Goal: Information Seeking & Learning: Learn about a topic

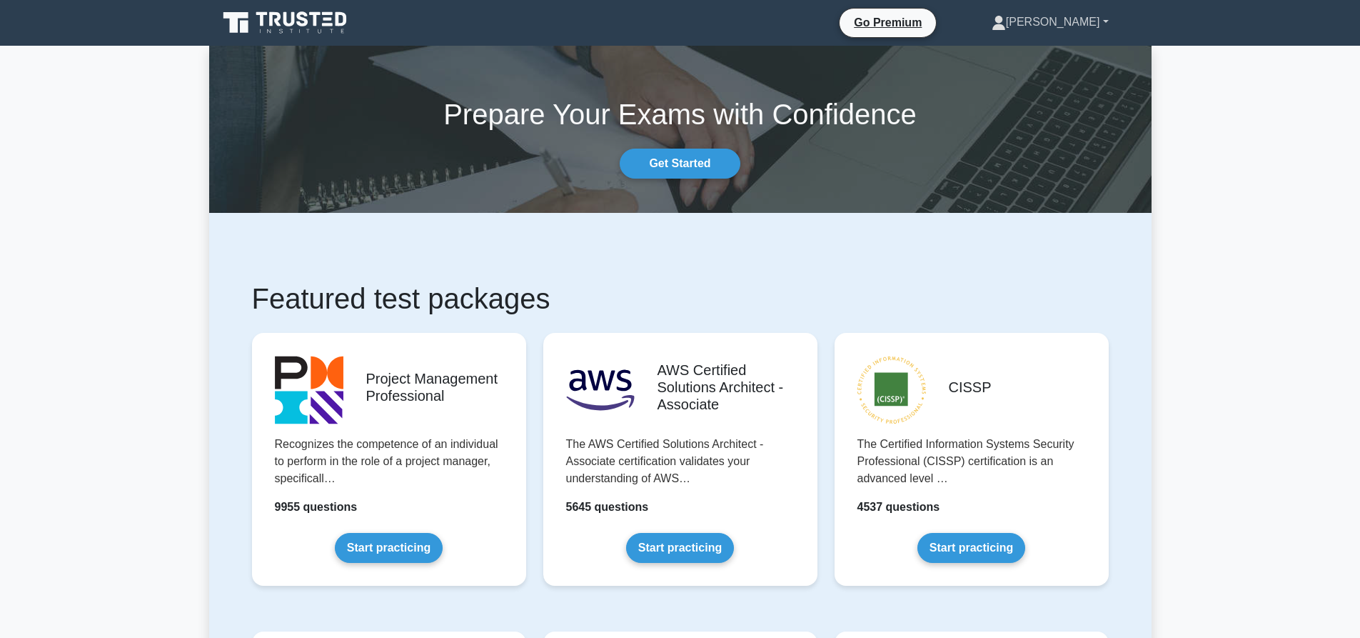
click at [1083, 17] on link "[PERSON_NAME]" at bounding box center [1051, 22] width 186 height 29
click at [1040, 61] on link "Profile" at bounding box center [1014, 55] width 113 height 23
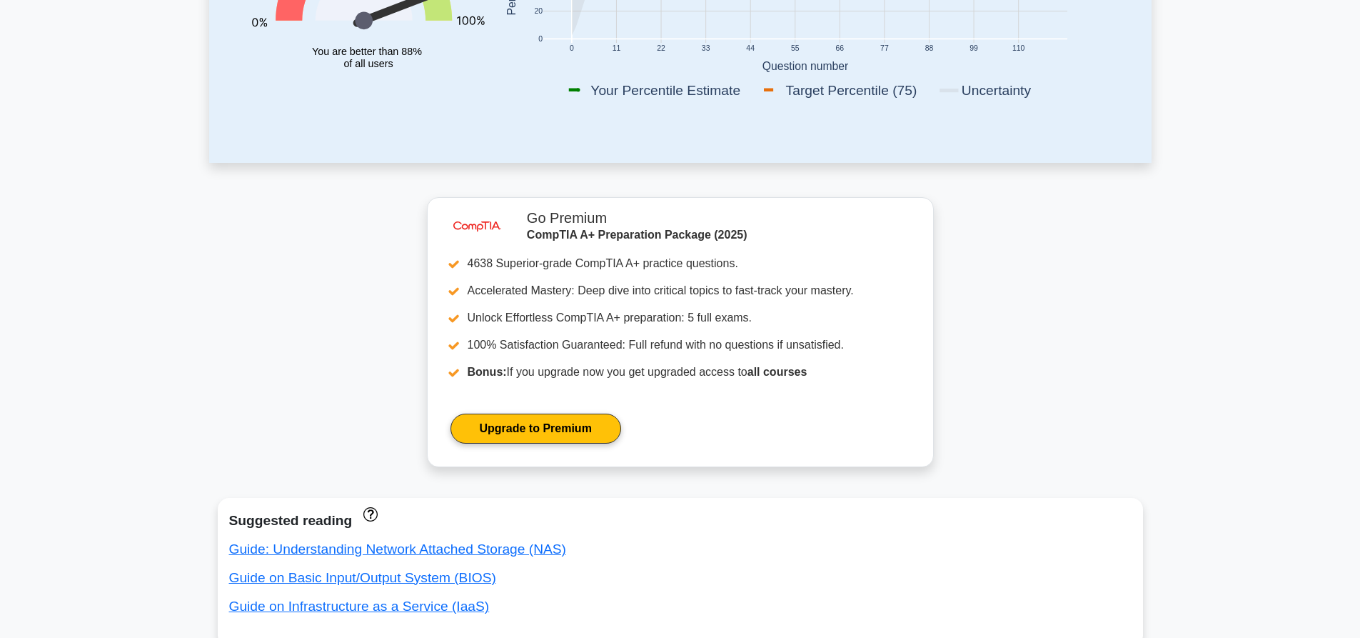
scroll to position [71, 0]
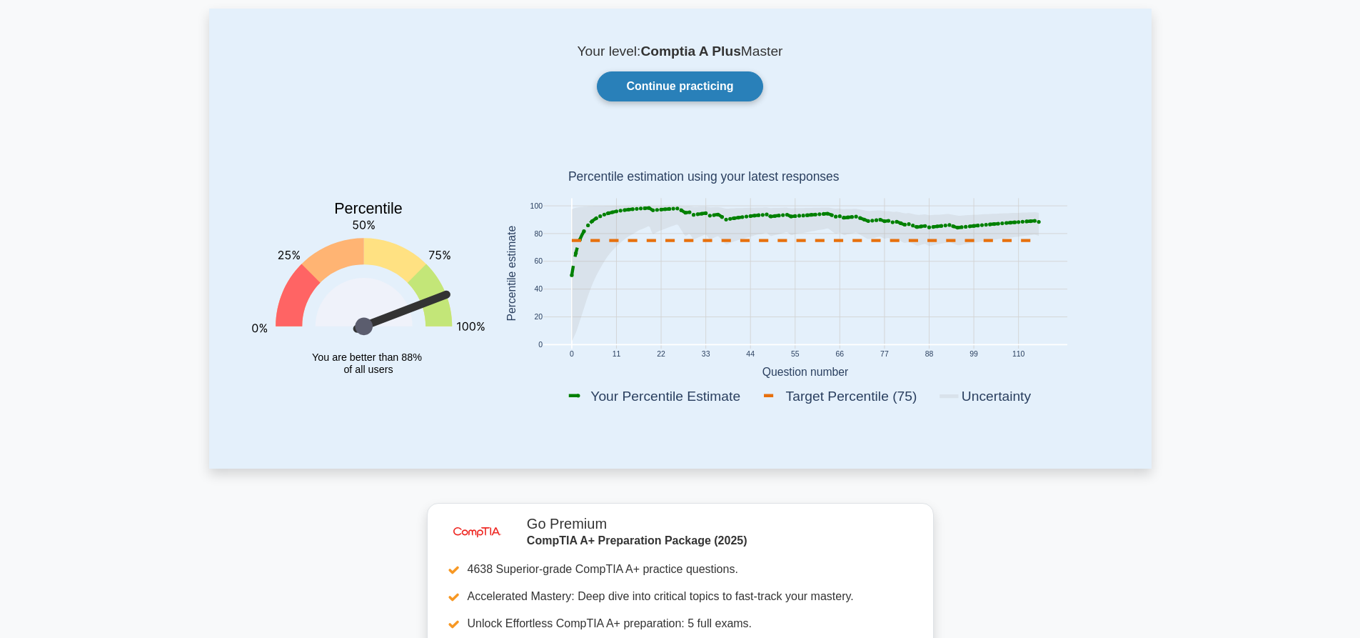
click at [663, 95] on link "Continue practicing" at bounding box center [680, 86] width 166 height 30
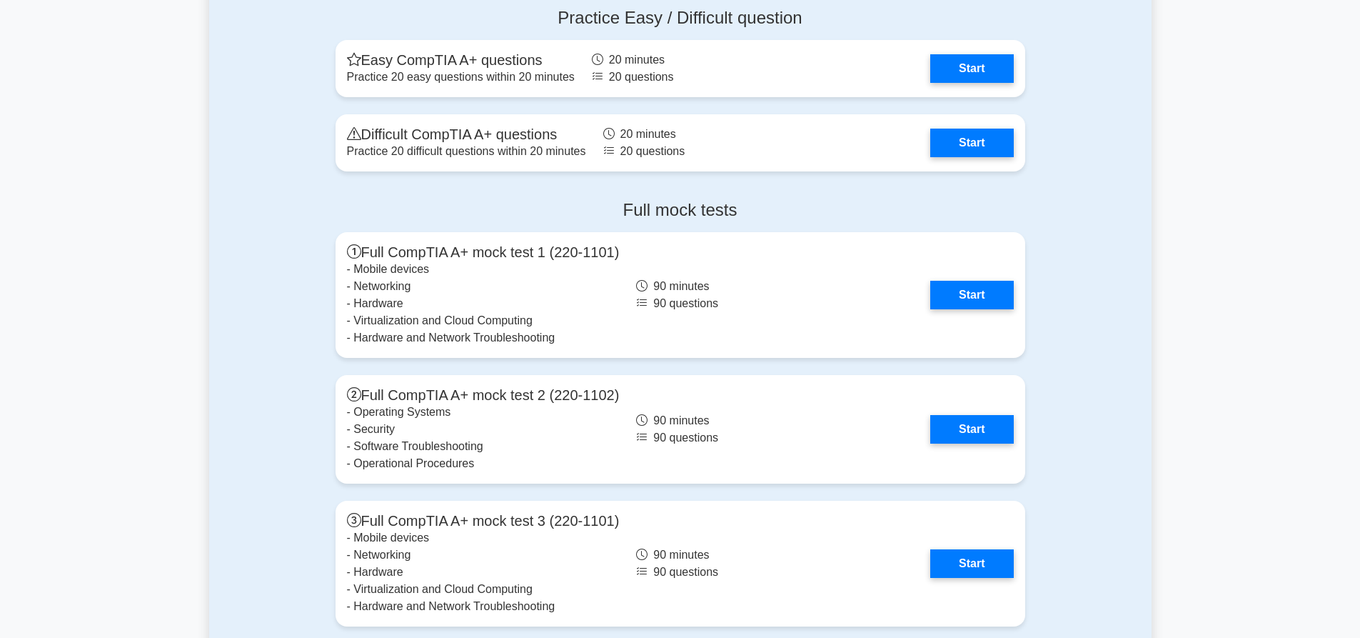
scroll to position [3428, 0]
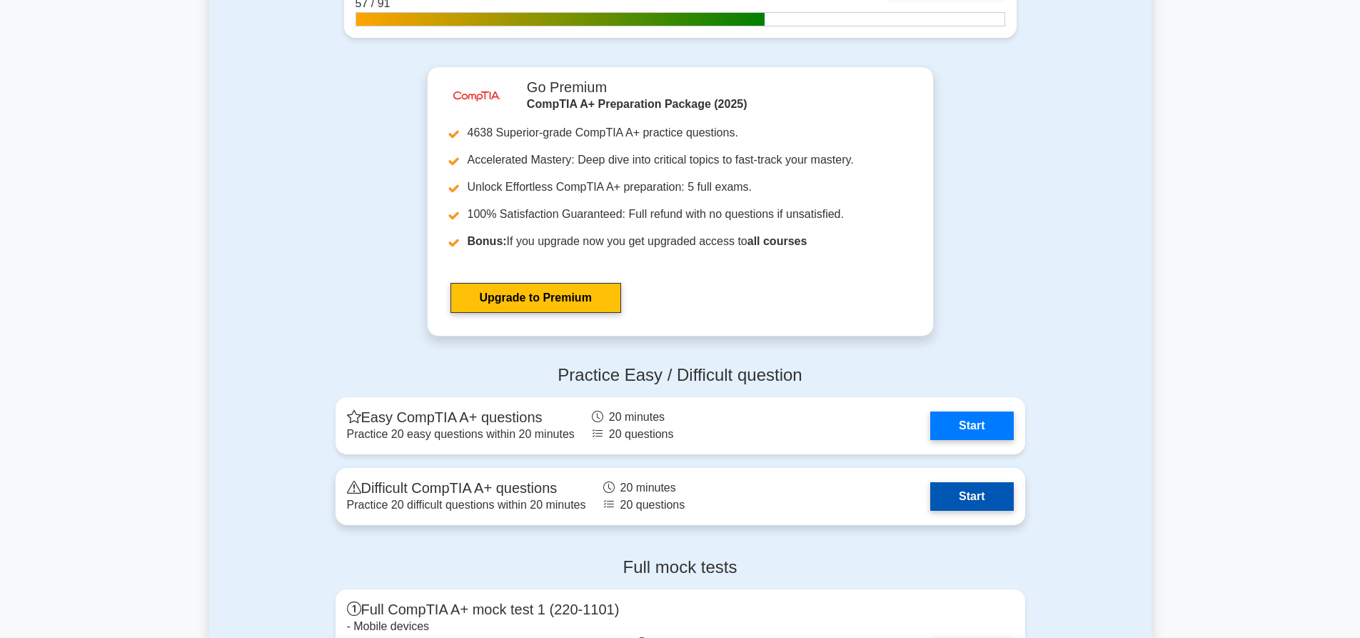
click at [949, 503] on link "Start" at bounding box center [972, 496] width 83 height 29
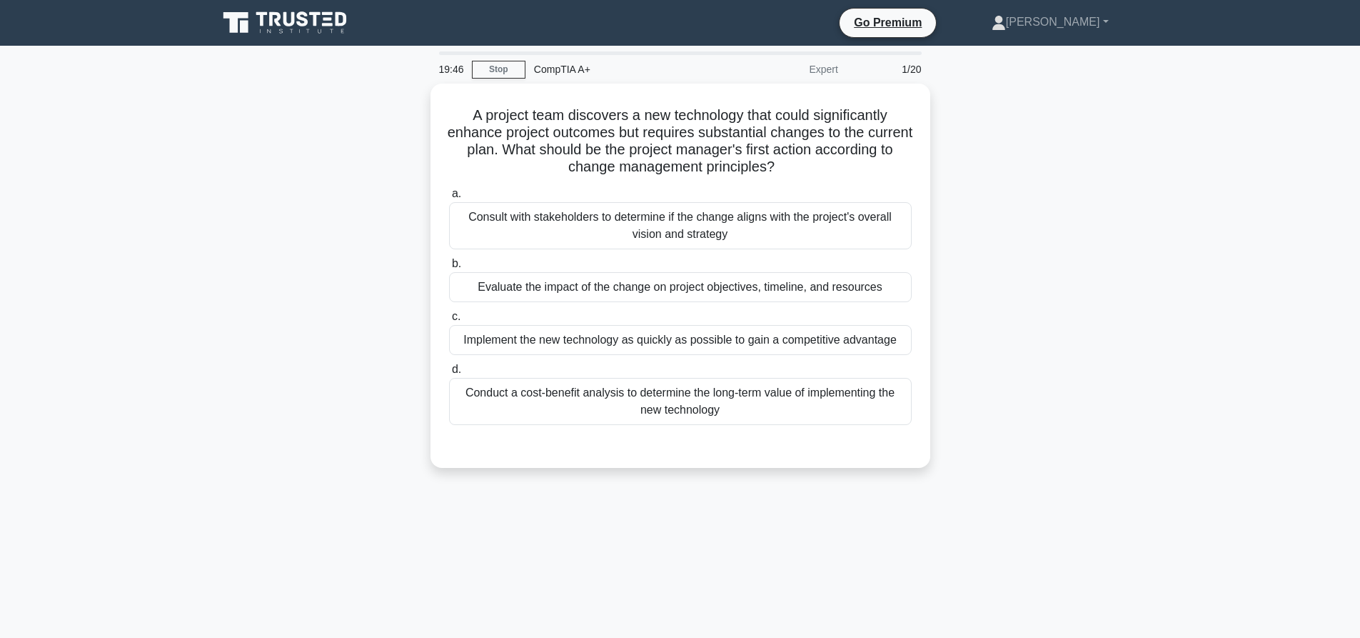
click at [1083, 213] on div "A project team discovers a new technology that could significantly enhance proj…" at bounding box center [680, 284] width 943 height 401
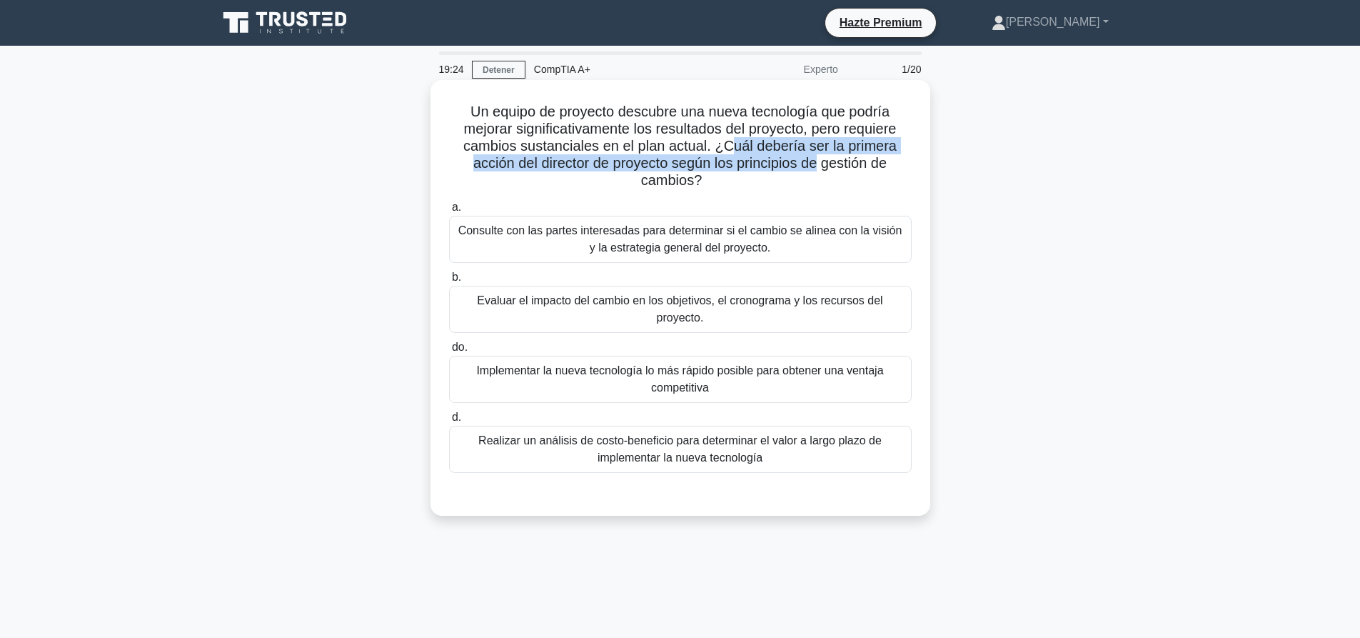
drag, startPoint x: 731, startPoint y: 148, endPoint x: 818, endPoint y: 156, distance: 87.5
click at [818, 156] on font "Un equipo de proyecto descubre una nueva tecnología que podría mejorar signific…" at bounding box center [679, 146] width 433 height 84
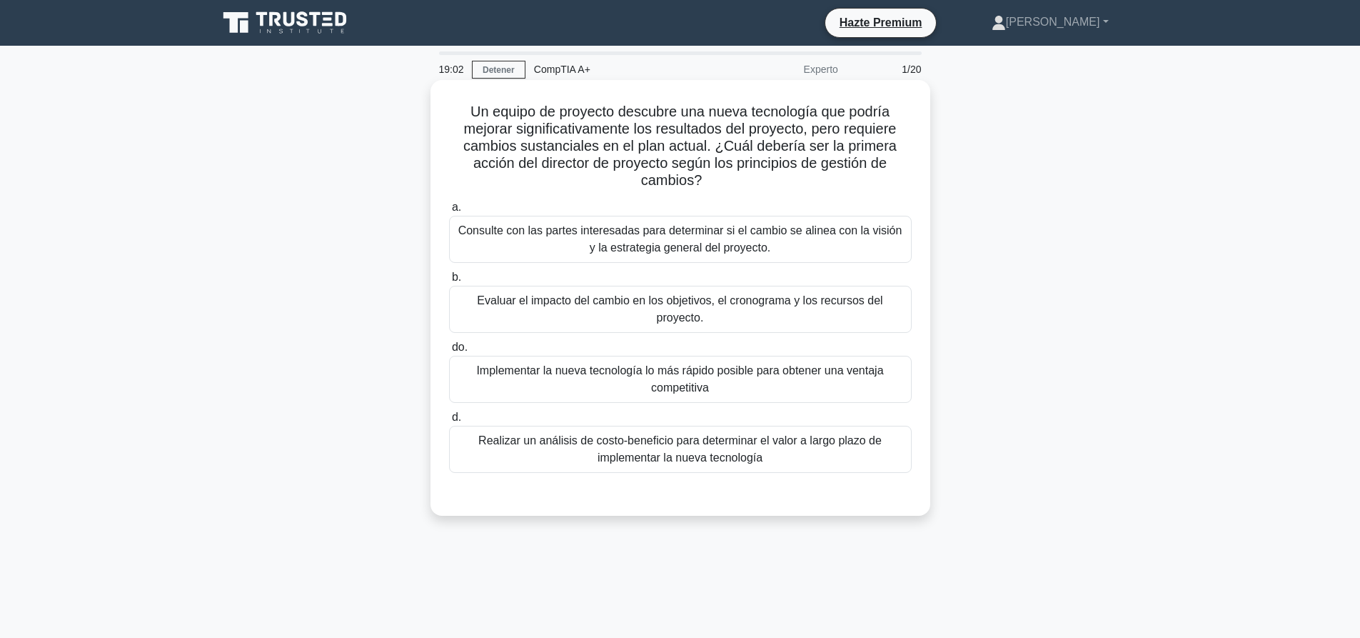
drag, startPoint x: 572, startPoint y: 251, endPoint x: 585, endPoint y: 276, distance: 28.7
click at [572, 249] on font "Consulte con las partes interesadas para determinar si el cambio se alinea con …" at bounding box center [681, 239] width 450 height 34
click at [449, 212] on input "a. Consulte con las partes interesadas para determinar si el cambio se alinea c…" at bounding box center [449, 207] width 0 height 9
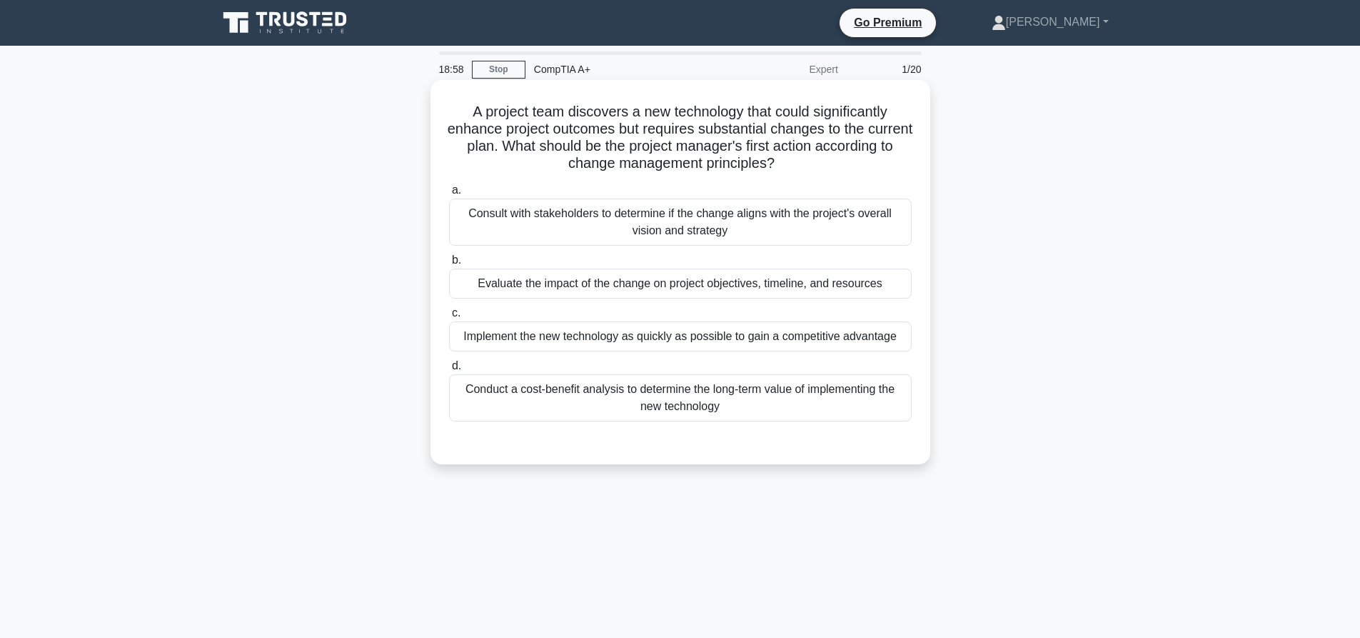
click at [516, 291] on div "Evaluate the impact of the change on project objectives, timeline, and resources" at bounding box center [680, 284] width 463 height 30
click at [449, 265] on input "b. Evaluate the impact of the change on project objectives, timeline, and resou…" at bounding box center [449, 260] width 0 height 9
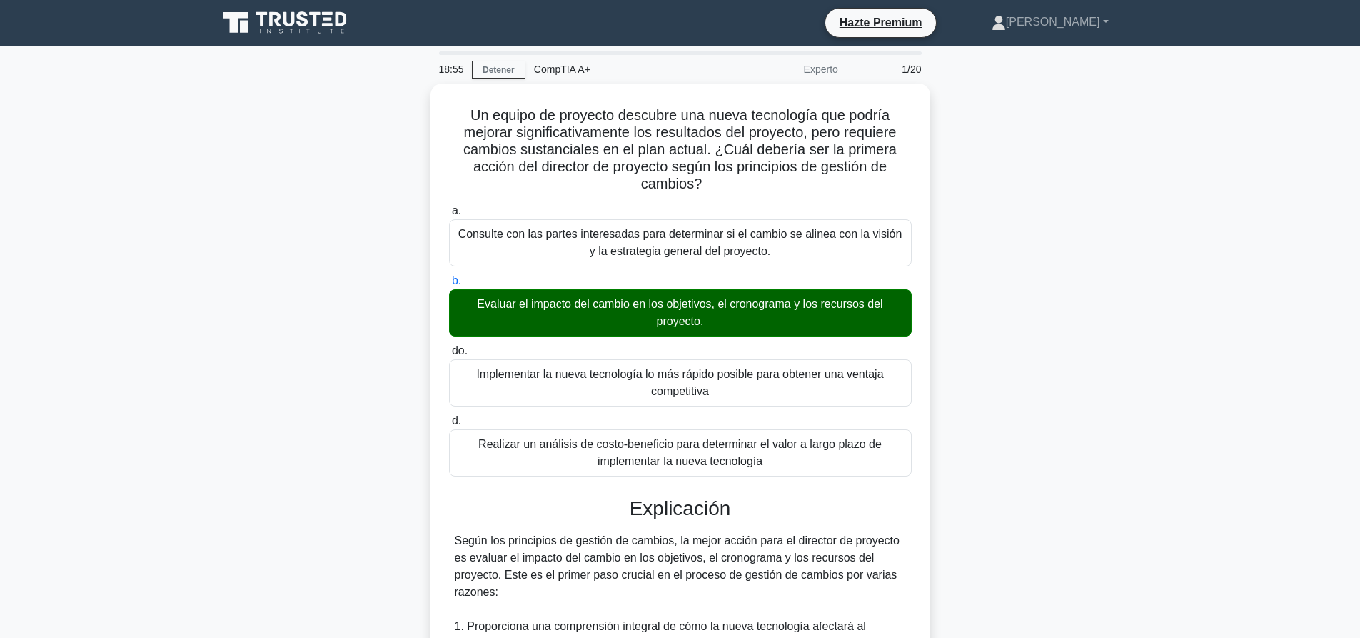
click at [1085, 285] on div "Un equipo de proyecto descubre una nueva tecnología que podría mejorar signific…" at bounding box center [680, 591] width 943 height 1015
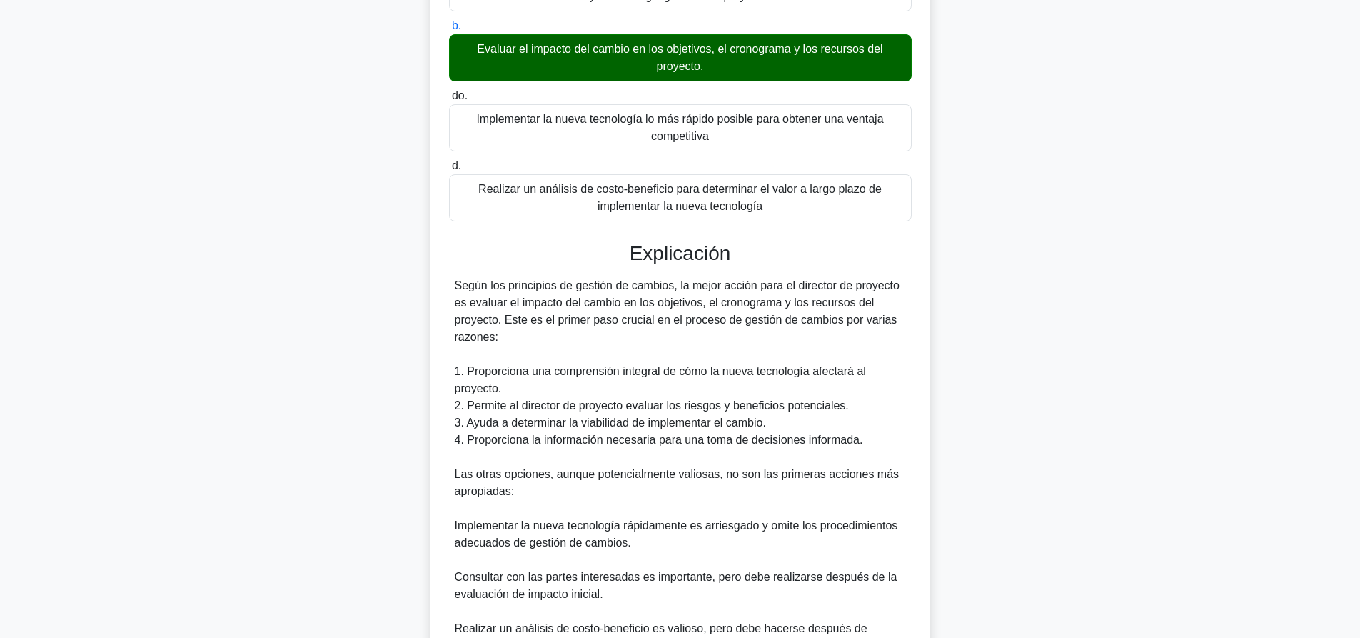
scroll to position [468, 0]
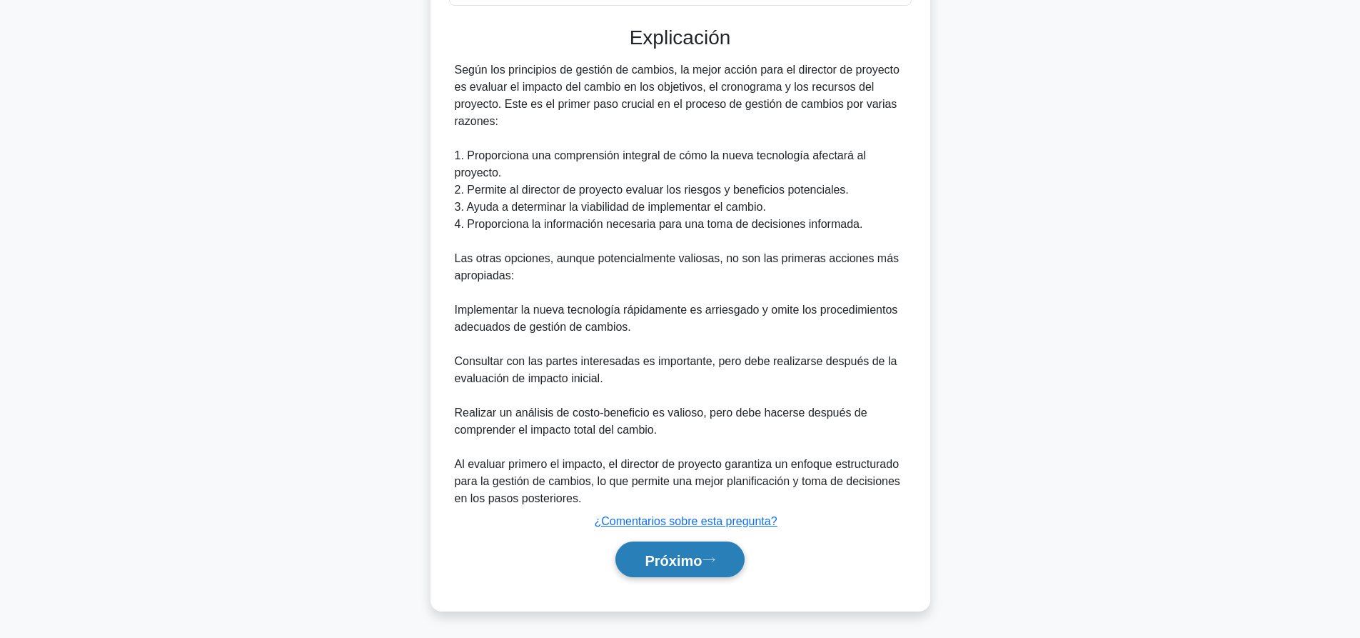
click at [716, 561] on icon at bounding box center [709, 560] width 13 height 8
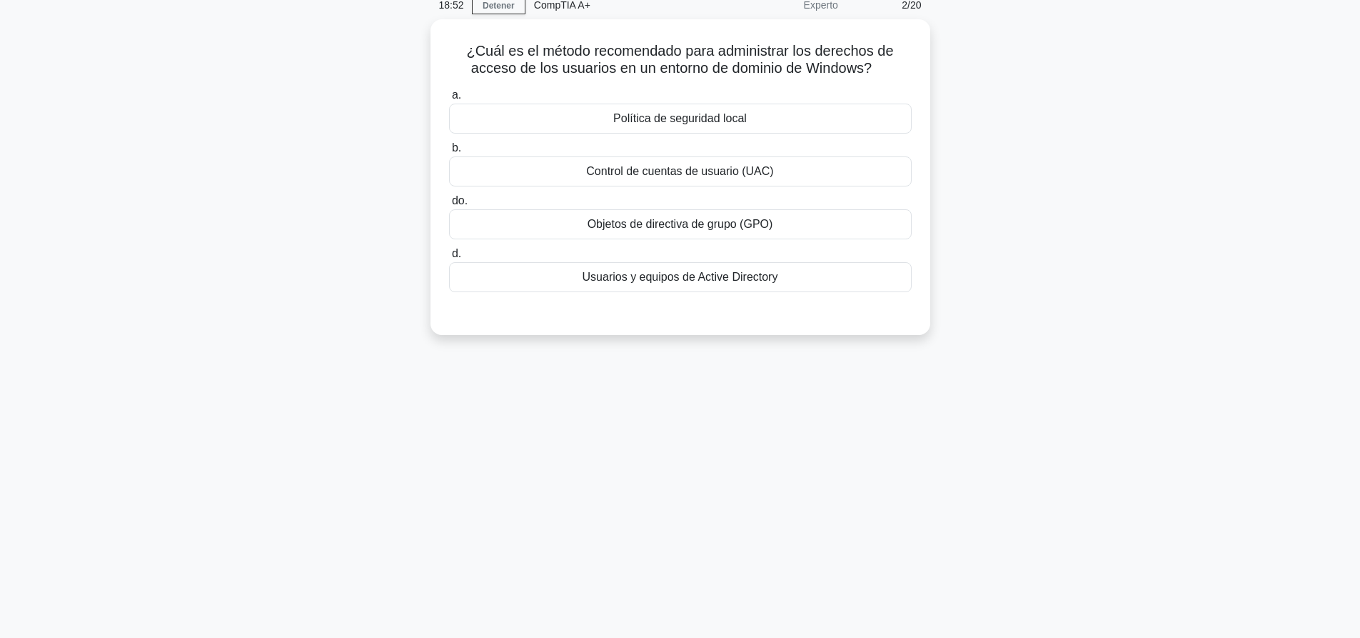
scroll to position [0, 0]
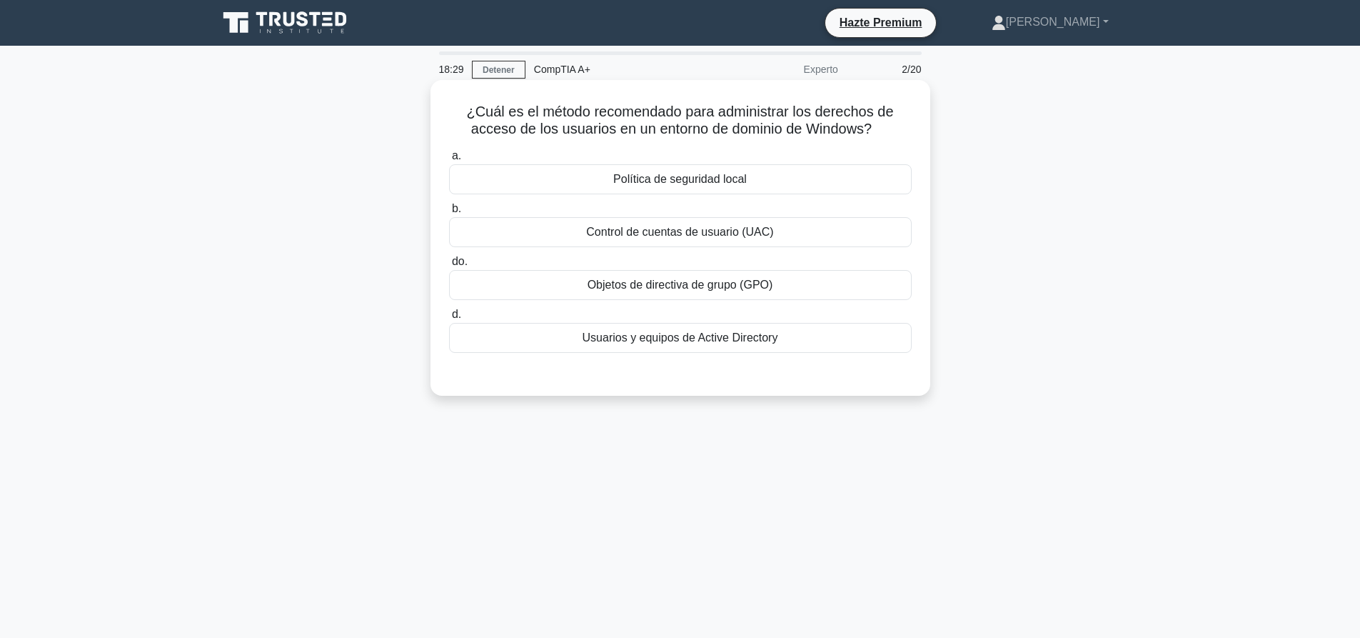
click at [726, 340] on font "Usuarios y equipos de Active Directory" at bounding box center [681, 337] width 196 height 12
click at [449, 319] on input "d. Usuarios y equipos de Active Directory" at bounding box center [449, 314] width 0 height 9
click at [685, 288] on div "Group Policy Objects (GPOs)" at bounding box center [680, 285] width 463 height 30
click at [449, 266] on input "c. Group Policy Objects (GPOs)" at bounding box center [449, 261] width 0 height 9
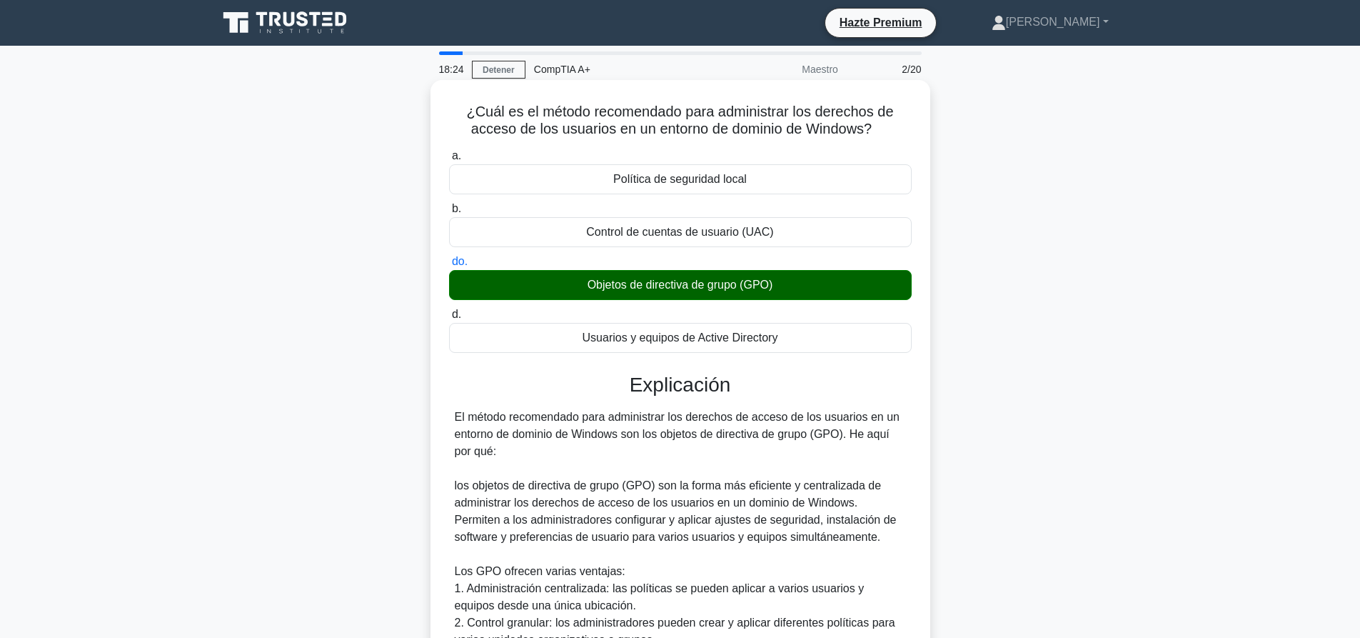
drag, startPoint x: 1080, startPoint y: 196, endPoint x: 911, endPoint y: 300, distance: 198.4
click at [1080, 196] on div "¿Cuál es el método recomendado para administrar los derechos de acceso de los u…" at bounding box center [680, 549] width 943 height 930
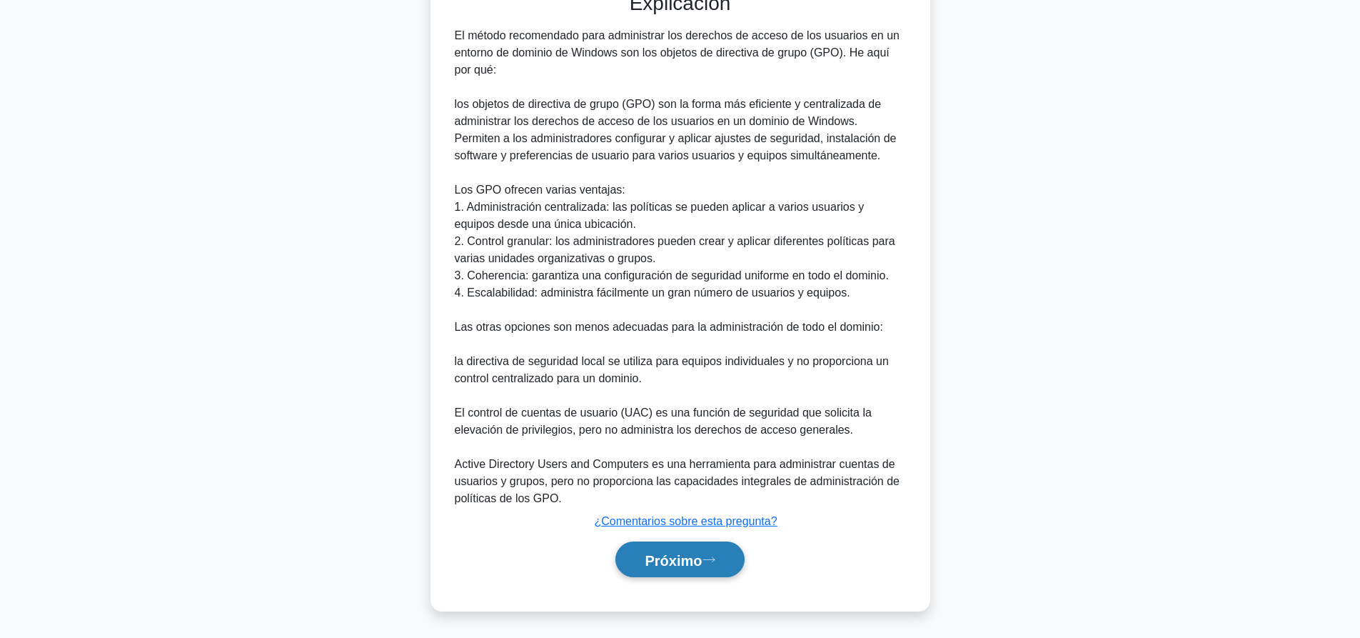
click at [695, 546] on button "Próximo" at bounding box center [680, 559] width 129 height 36
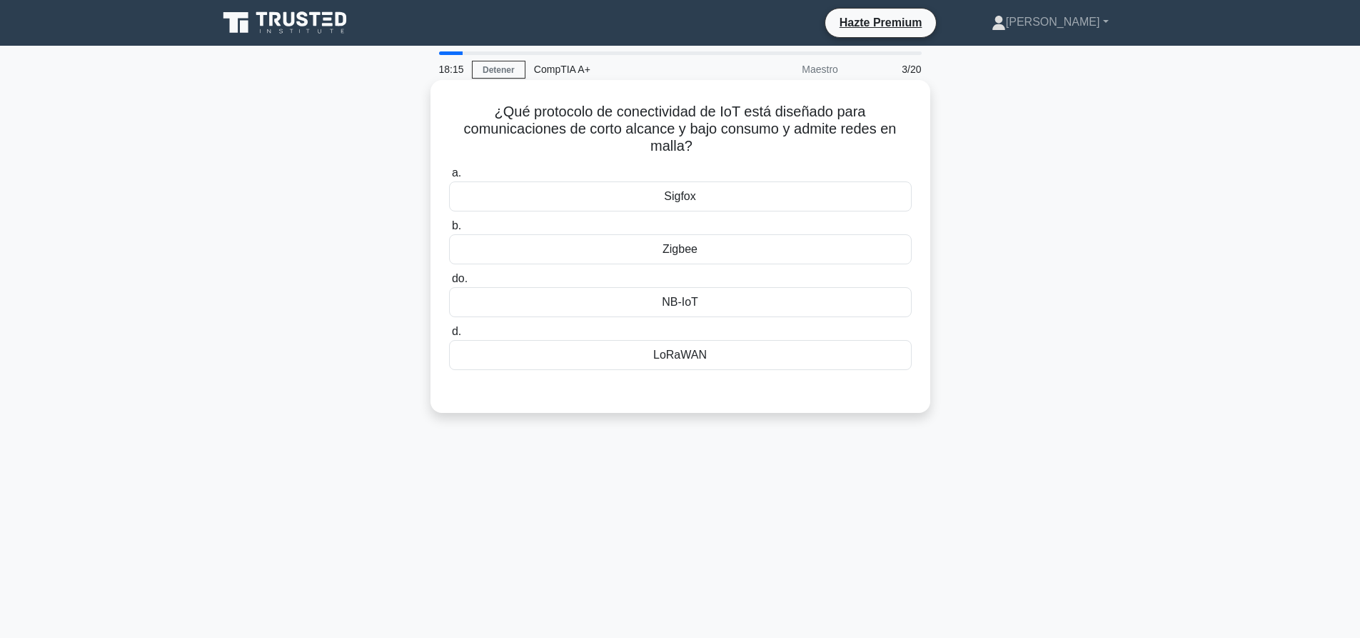
click at [683, 254] on font "Zigbee" at bounding box center [680, 249] width 35 height 12
click at [449, 231] on input "b. Zigbee" at bounding box center [449, 225] width 0 height 9
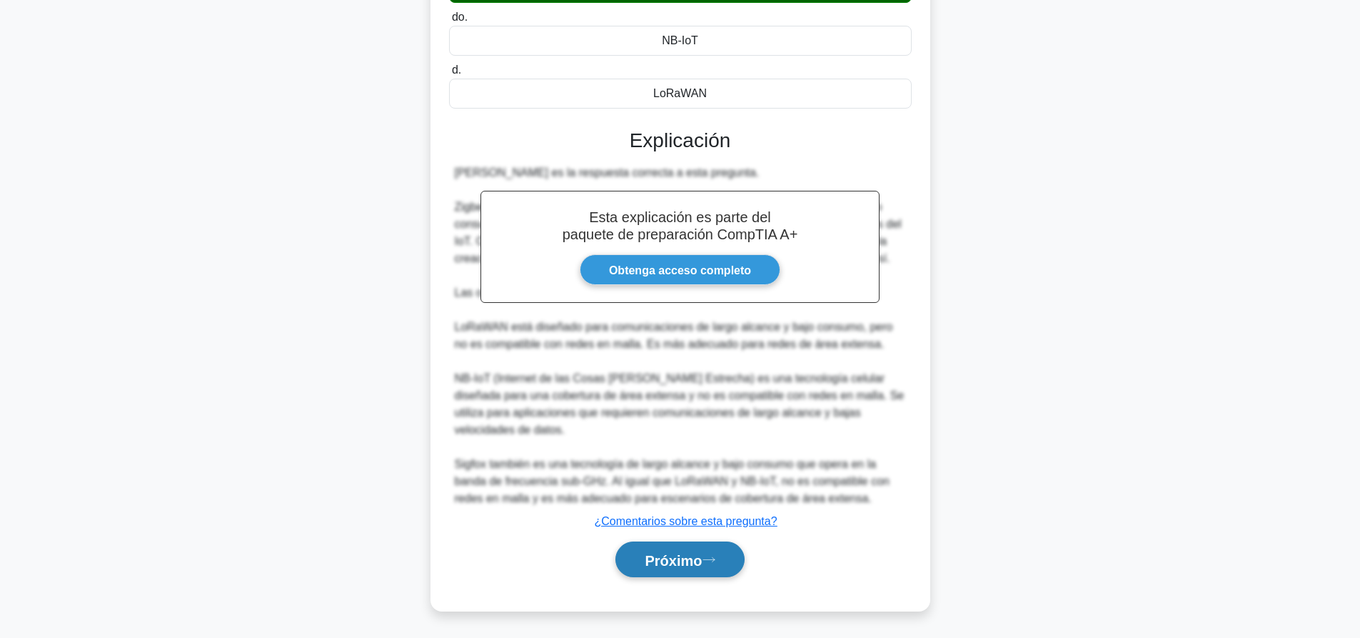
click at [731, 553] on button "Próximo" at bounding box center [680, 559] width 129 height 36
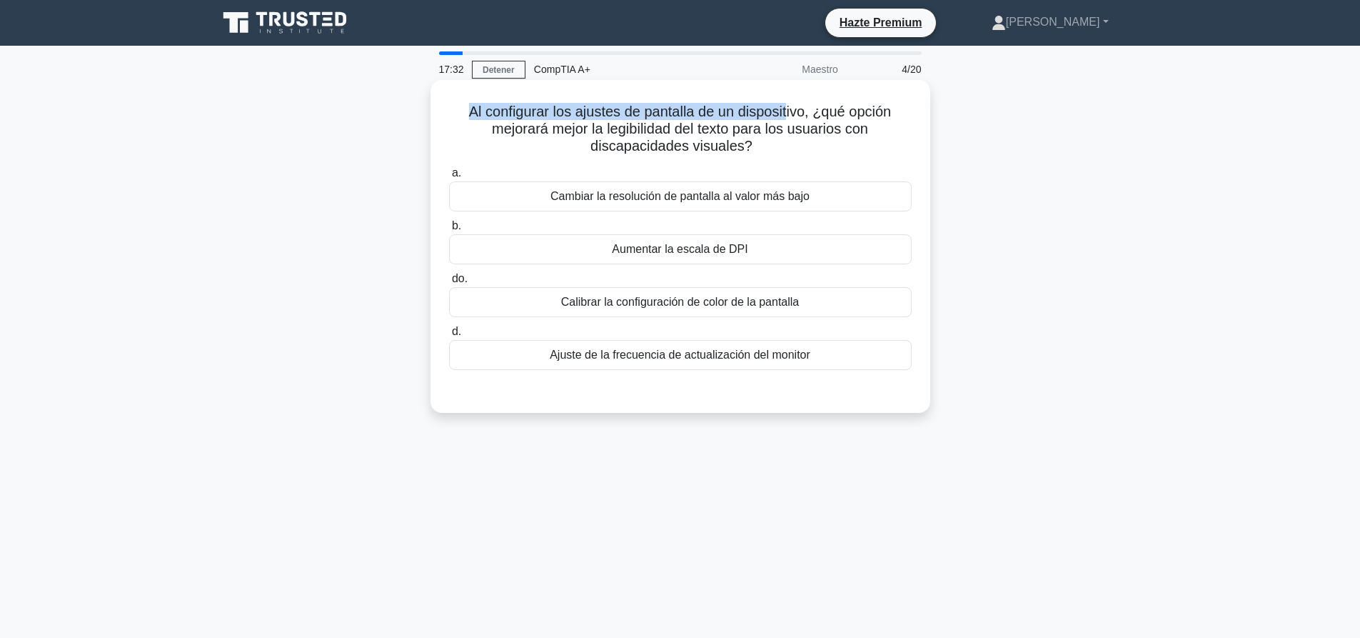
drag, startPoint x: 461, startPoint y: 113, endPoint x: 788, endPoint y: 117, distance: 327.1
click at [788, 117] on h5 "Al configurar los ajustes de pantalla de un dispositivo, ¿qué opción mejorará m…" at bounding box center [681, 129] width 466 height 53
click at [788, 117] on font "Al configurar los ajustes de pantalla de un dispositivo, ¿qué opción mejorará m…" at bounding box center [680, 129] width 422 height 50
click at [681, 234] on label "b. Aumentar la escala de DPI" at bounding box center [680, 240] width 463 height 47
click at [449, 231] on input "b. Aumentar la escala de DPI" at bounding box center [449, 225] width 0 height 9
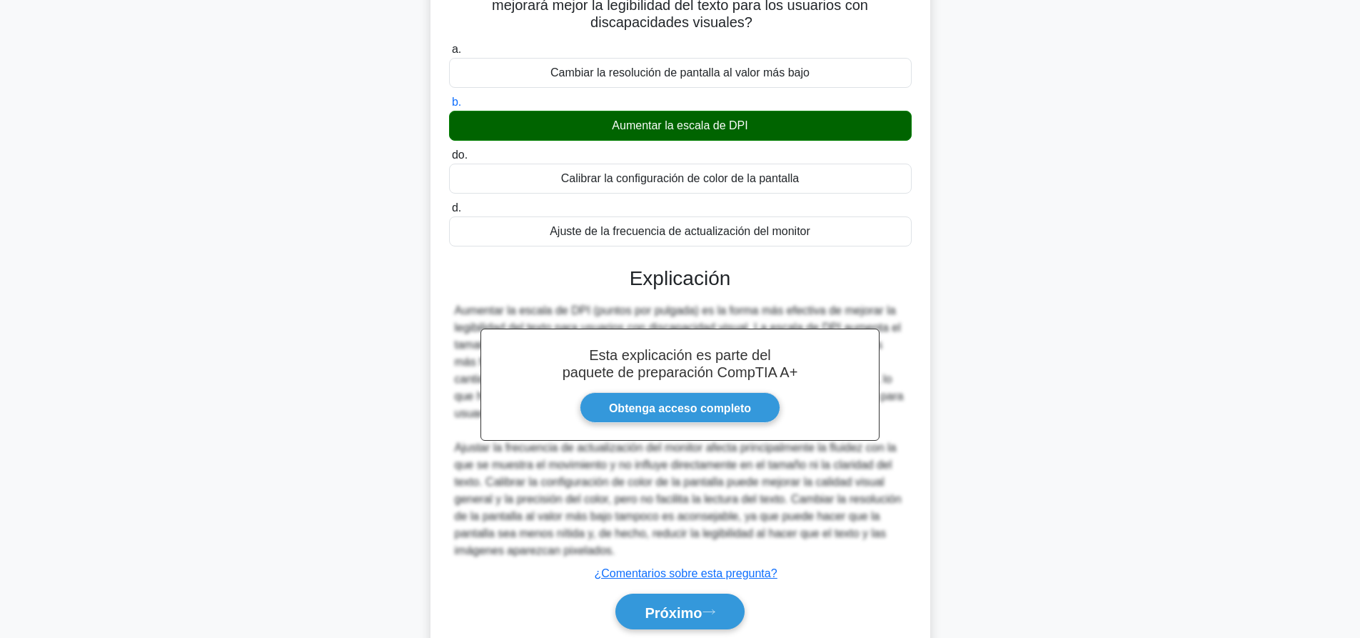
scroll to position [177, 0]
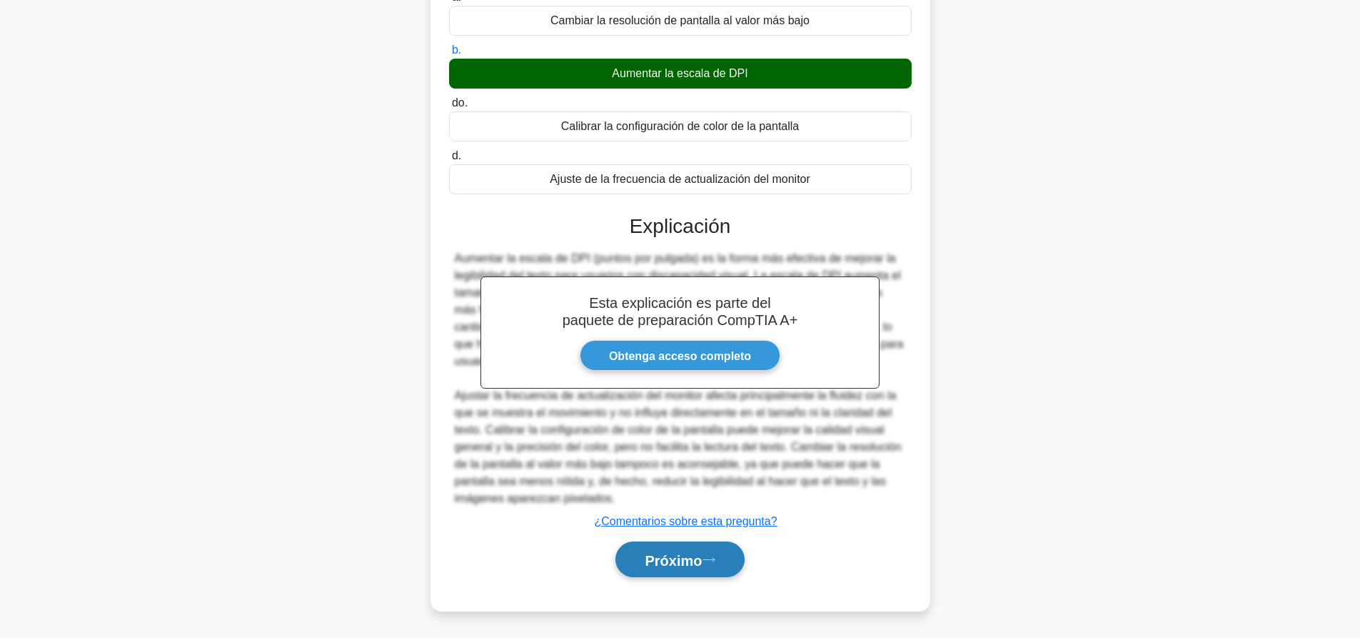
click at [673, 551] on font "Próximo" at bounding box center [673, 559] width 57 height 16
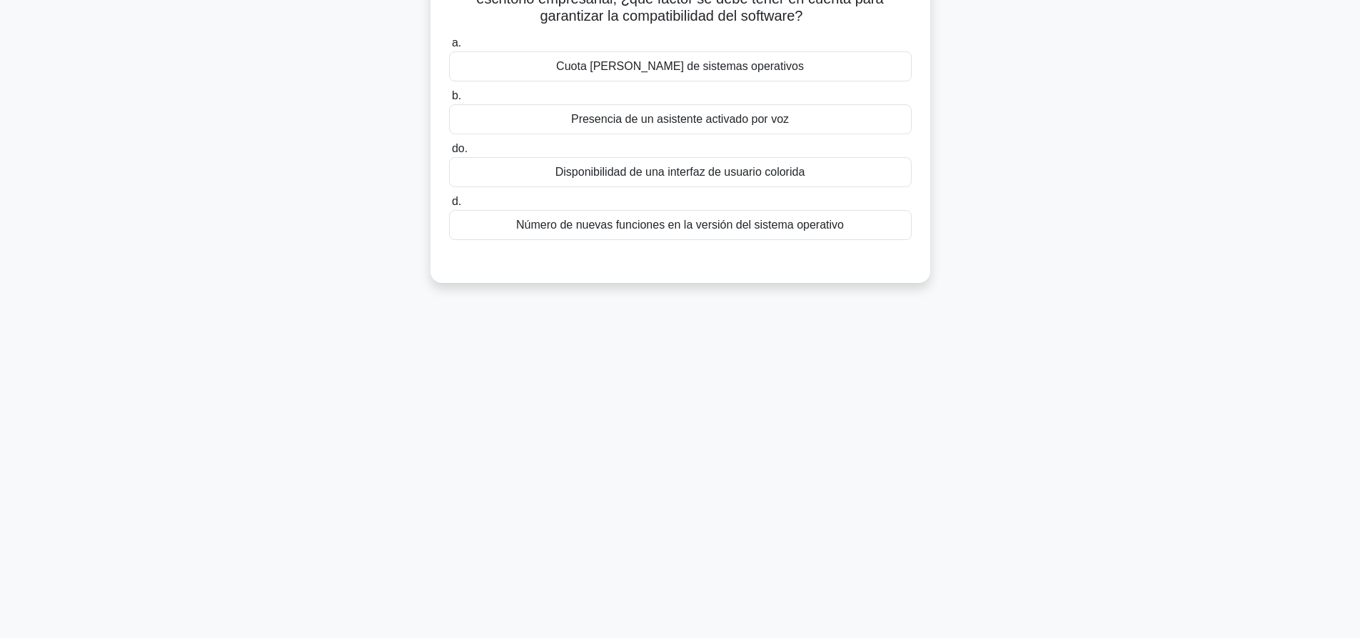
scroll to position [0, 0]
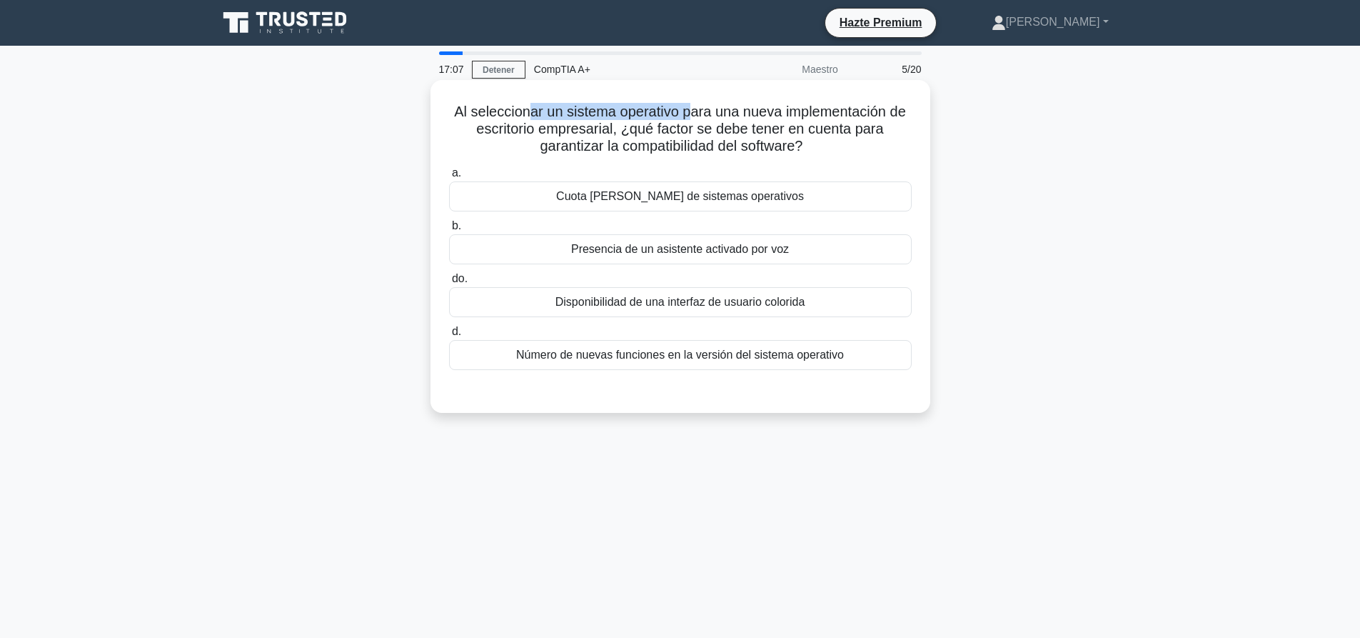
drag, startPoint x: 527, startPoint y: 107, endPoint x: 708, endPoint y: 110, distance: 181.4
click at [708, 110] on font "Al seleccionar un sistema operativo para una nueva implementación de escritorio…" at bounding box center [680, 129] width 452 height 50
click at [741, 115] on font "Al seleccionar un sistema operativo para una nueva implementación de escritorio…" at bounding box center [680, 129] width 452 height 50
click at [733, 201] on font "Cuota de mercado de sistemas operativos" at bounding box center [680, 196] width 248 height 12
click at [449, 178] on input "a. Cuota de mercado de sistemas operativos" at bounding box center [449, 173] width 0 height 9
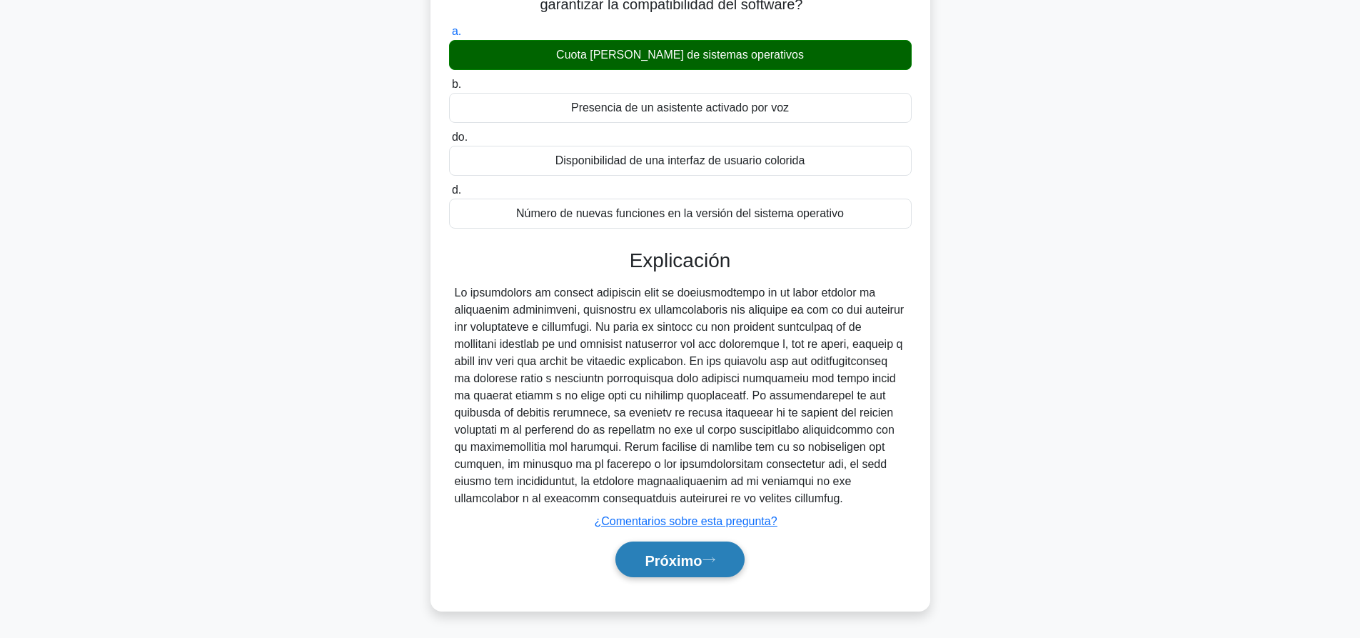
click at [731, 557] on button "Próximo" at bounding box center [680, 559] width 129 height 36
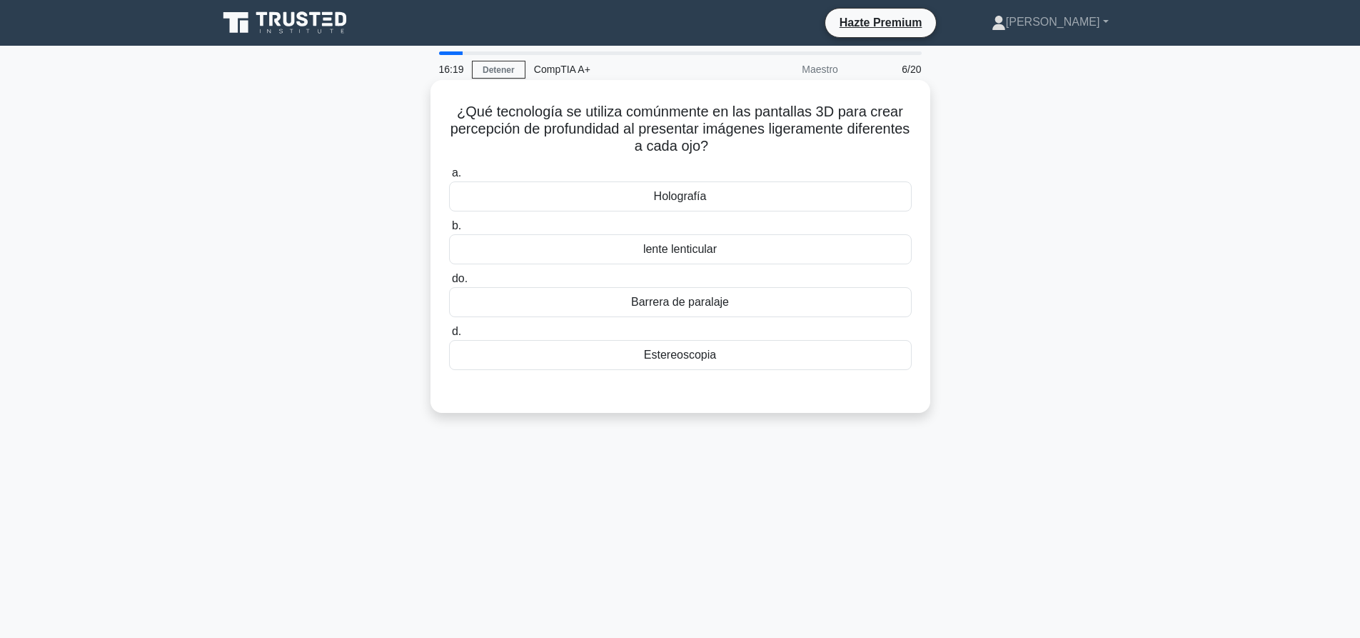
drag, startPoint x: 744, startPoint y: 153, endPoint x: 434, endPoint y: 113, distance: 312.5
click at [434, 113] on div "¿Qué tecnología se utiliza comúnmente en las pantallas 3D para crear percepción…" at bounding box center [681, 246] width 500 height 333
copy font "¿Qué tecnología se utiliza comúnmente en las pantallas 3D para crear percepción…"
click at [624, 356] on div "Estereoscopia" at bounding box center [680, 355] width 463 height 30
click at [449, 336] on input "d. Estereoscopia" at bounding box center [449, 331] width 0 height 9
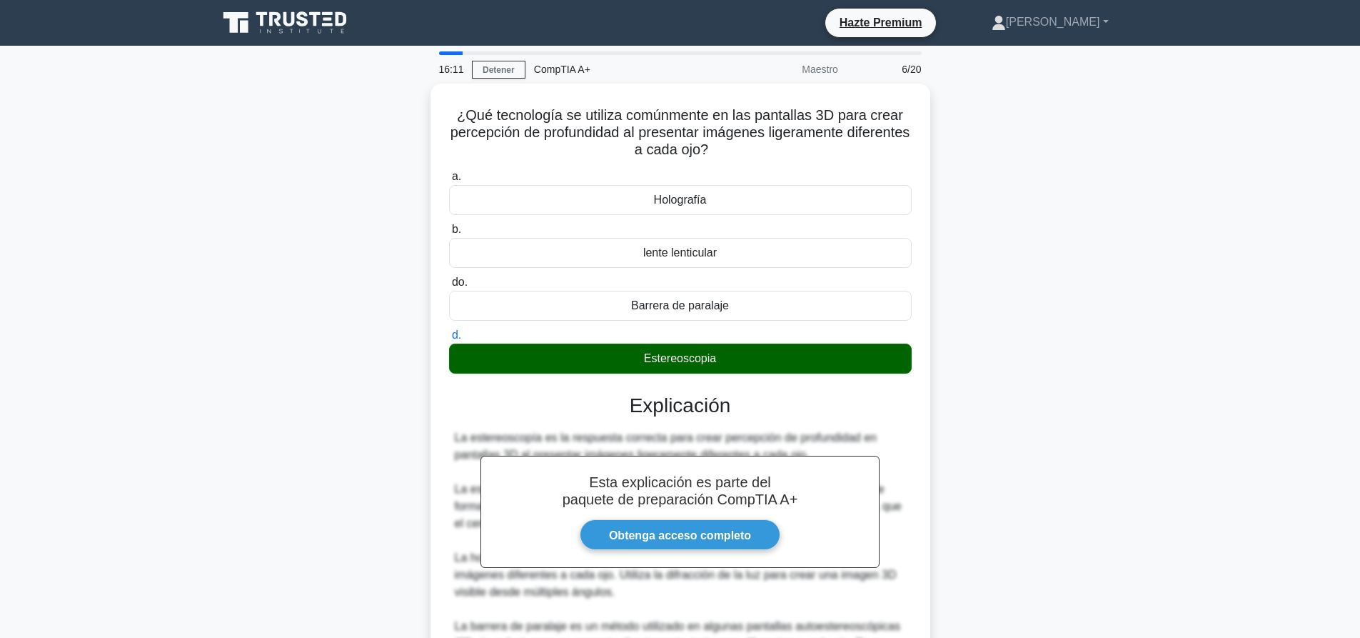
click at [1001, 341] on div "¿Qué tecnología se utiliza comúnmente en las pantallas 3D para crear percepción…" at bounding box center [680, 523] width 943 height 878
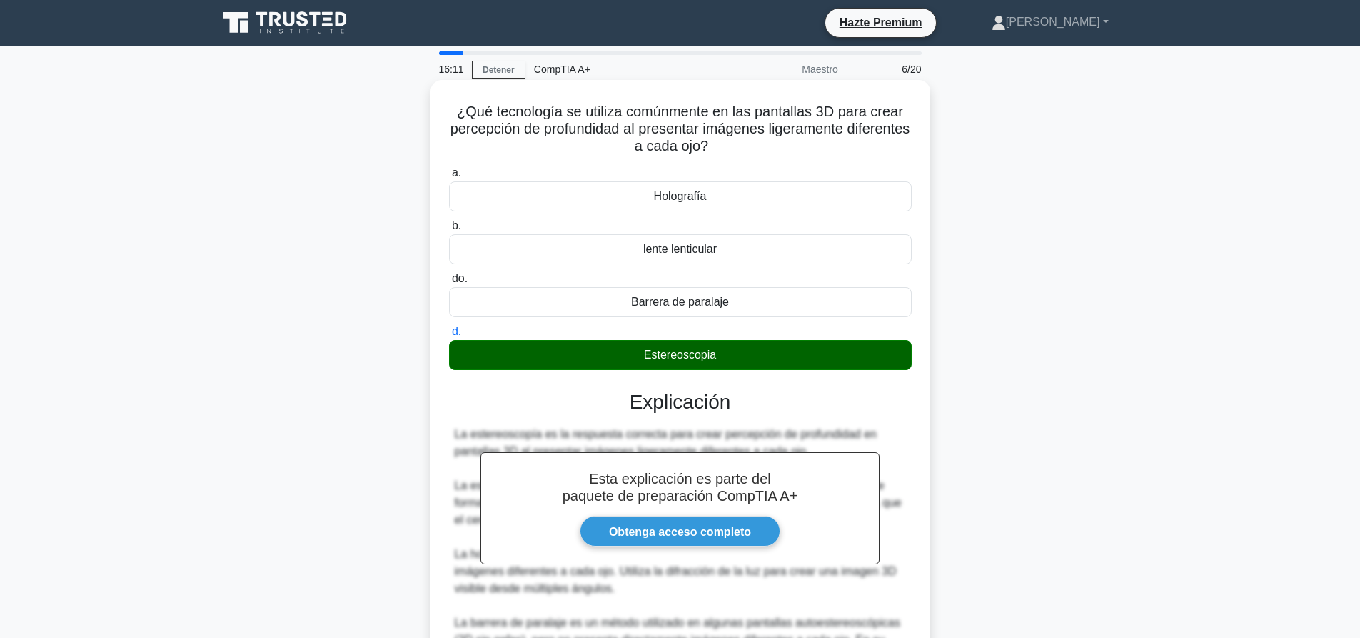
scroll to position [260, 0]
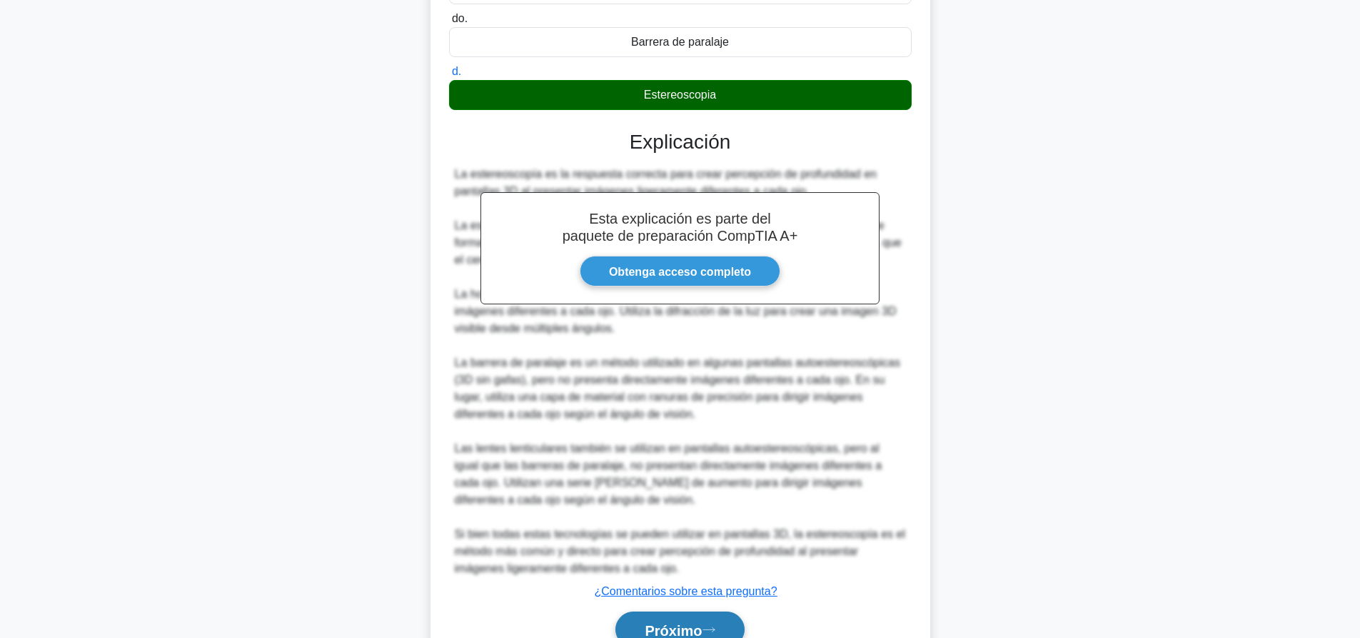
click at [688, 617] on button "Próximo" at bounding box center [680, 629] width 129 height 36
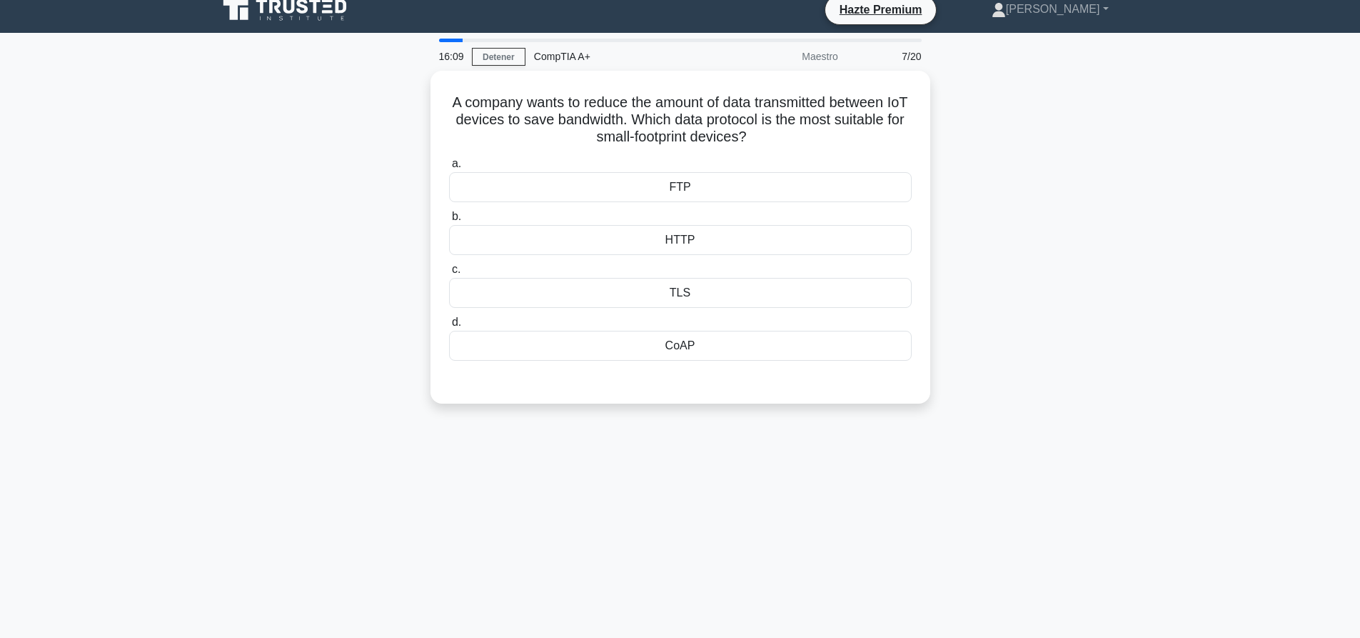
scroll to position [0, 0]
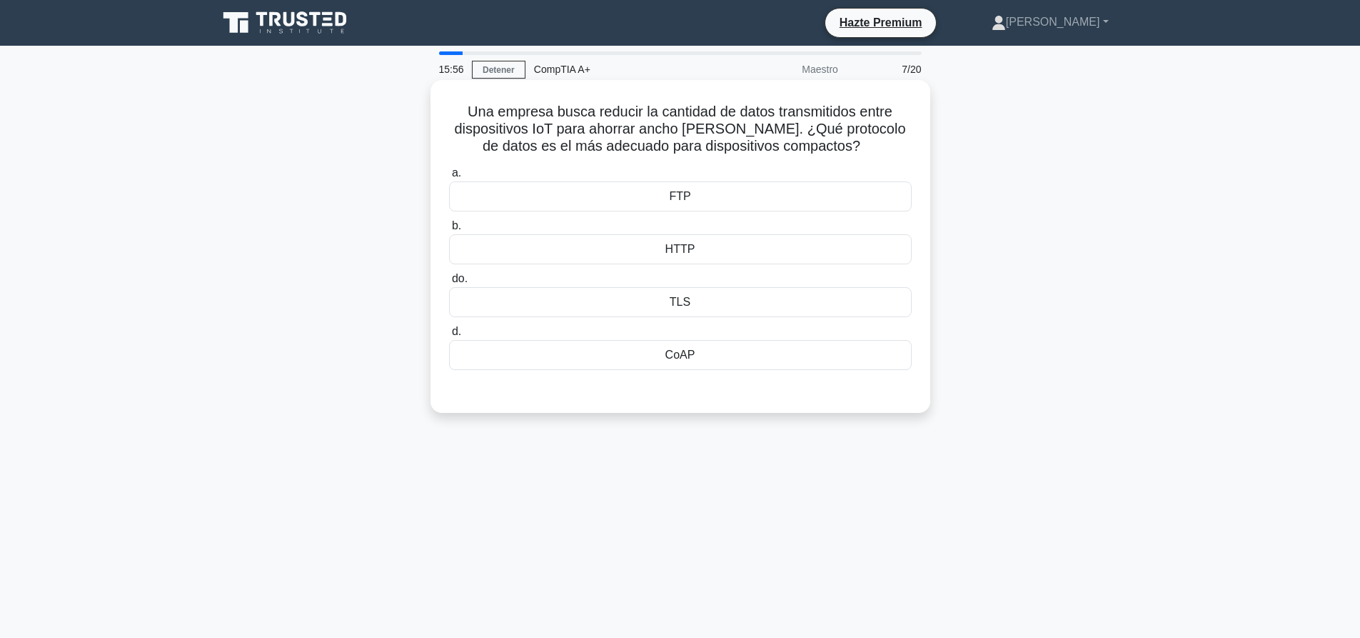
click at [628, 202] on div "FTP" at bounding box center [680, 196] width 463 height 30
click at [449, 178] on input "a. FTP" at bounding box center [449, 173] width 0 height 9
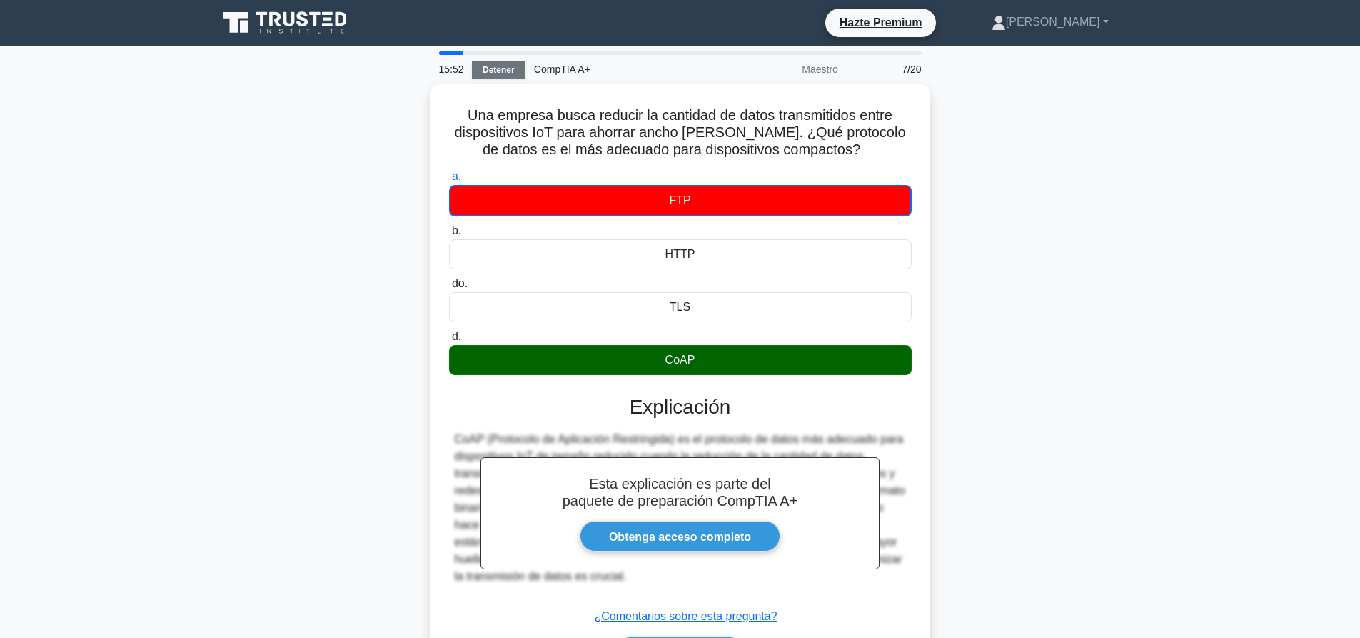
click at [491, 74] on font "Detener" at bounding box center [499, 70] width 32 height 10
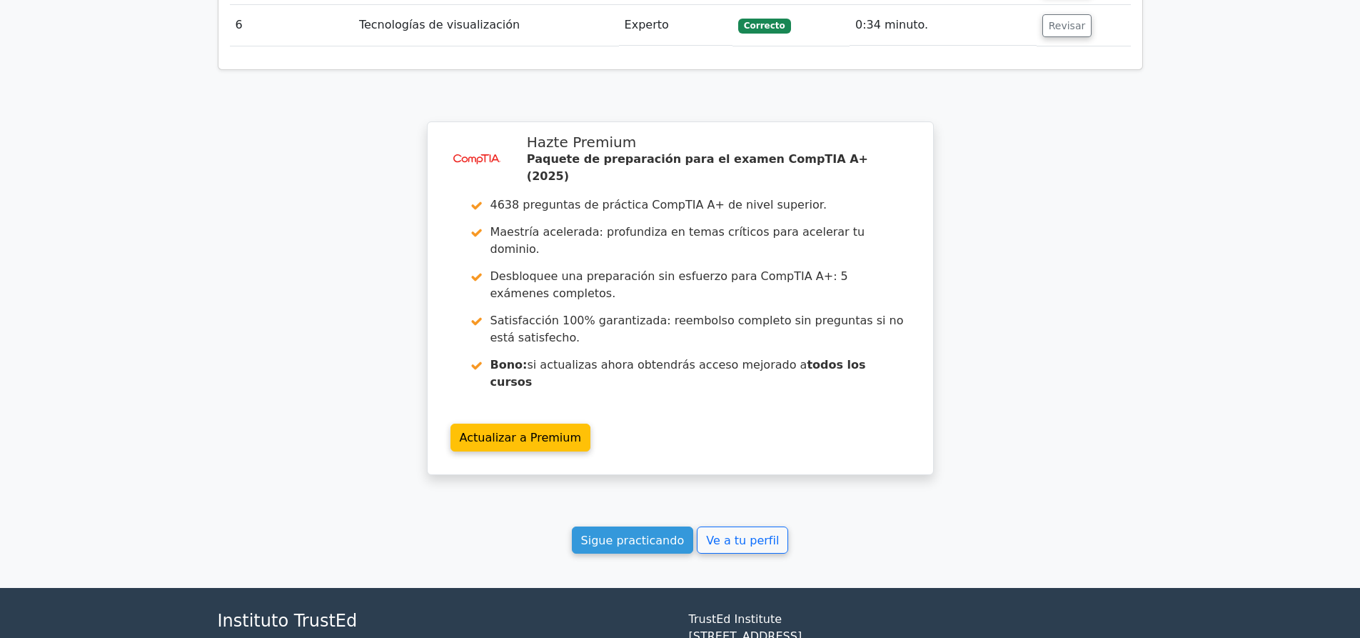
scroll to position [2322, 0]
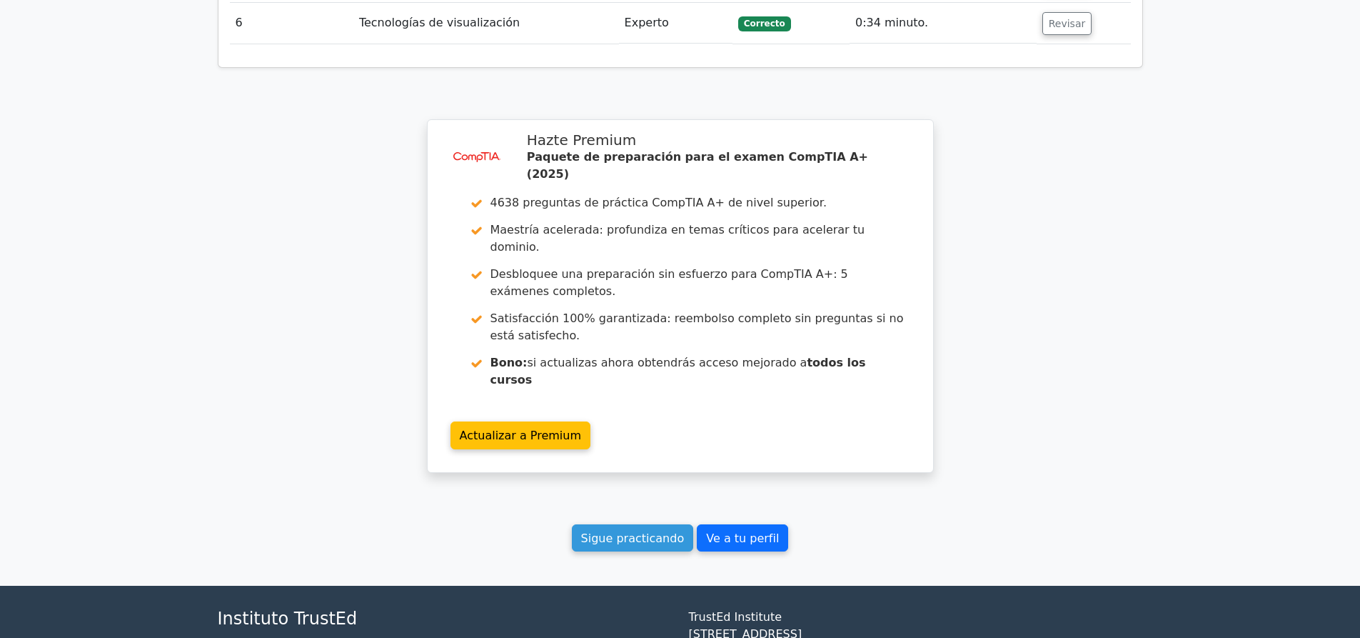
click at [718, 531] on font "Ve a tu perfil" at bounding box center [742, 538] width 73 height 14
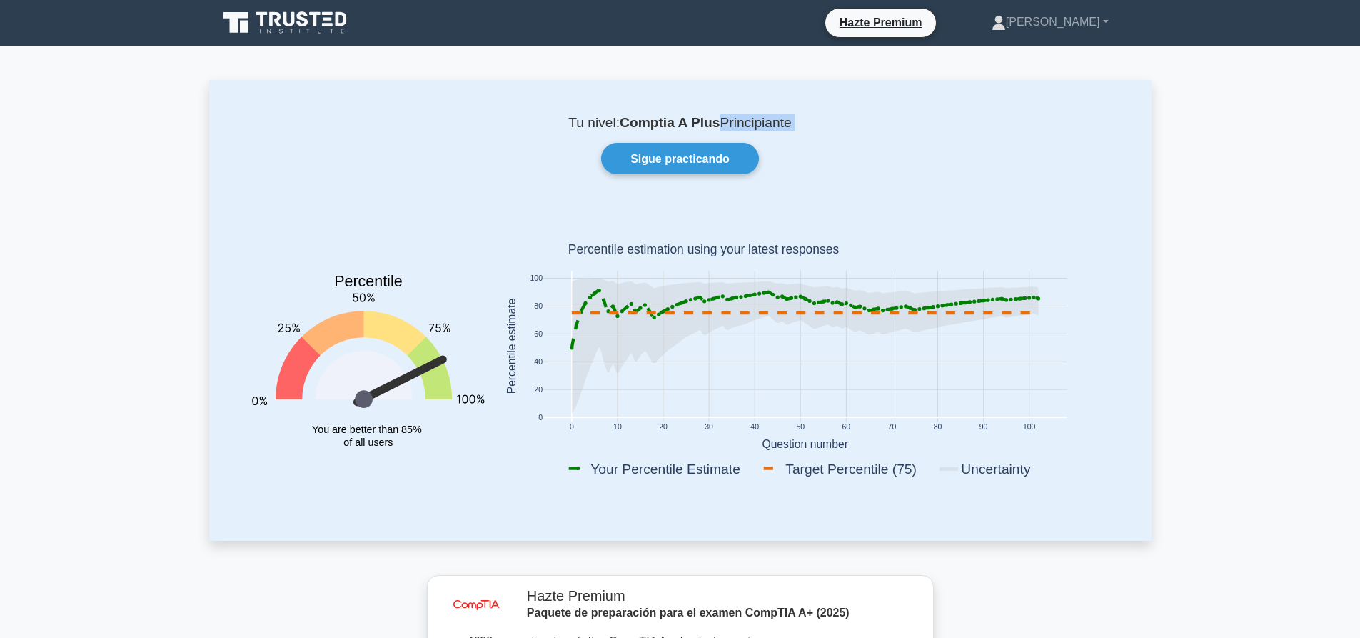
drag, startPoint x: 718, startPoint y: 126, endPoint x: 787, endPoint y: 133, distance: 68.9
click at [787, 133] on div "Tu nivel: Comptia A Plus Principiante Sigue practicando Percentile You are bett…" at bounding box center [680, 310] width 943 height 460
click at [810, 139] on div "Tu nivel: Comptia A Plus Principiante Sigue practicando Percentile You are bett…" at bounding box center [680, 310] width 943 height 460
